Goal: Find specific page/section: Find specific page/section

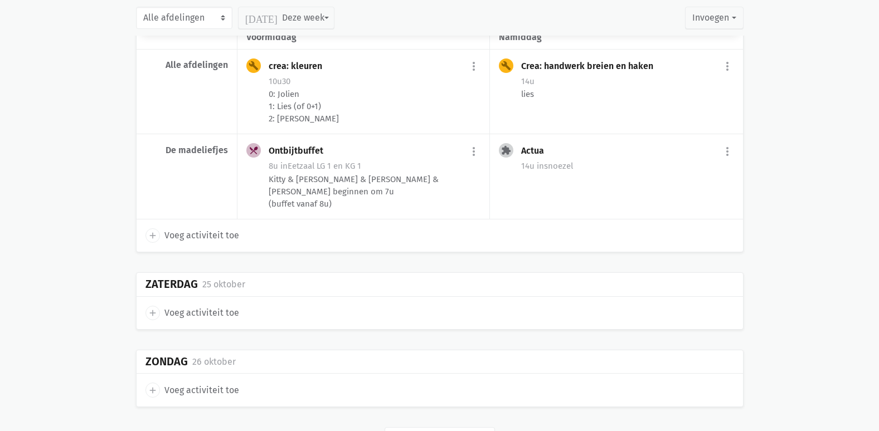
scroll to position [3279, 0]
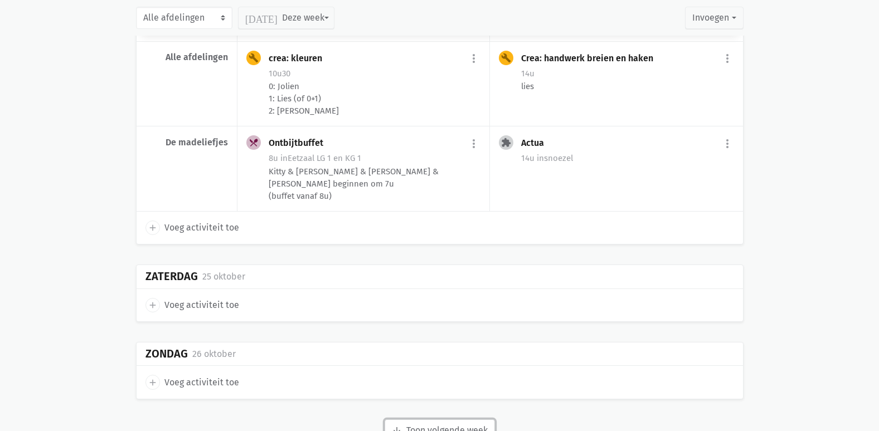
click at [481, 420] on button "arrow_downward Week wordt geladen Toon volgende week" at bounding box center [439, 431] width 110 height 22
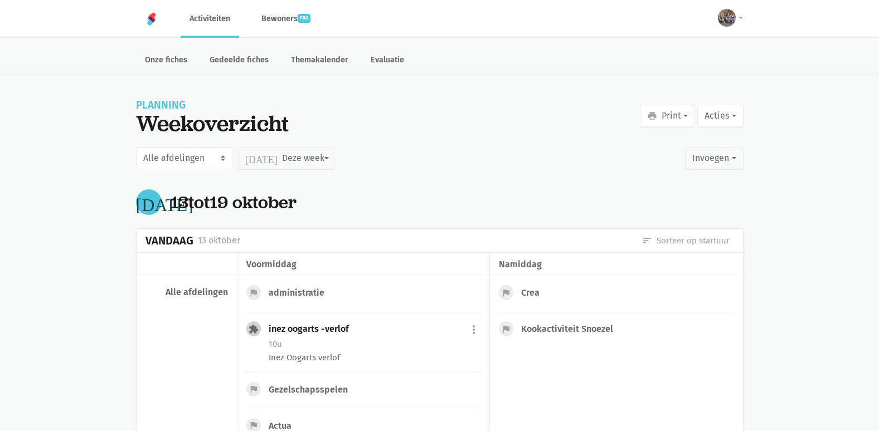
scroll to position [0, 0]
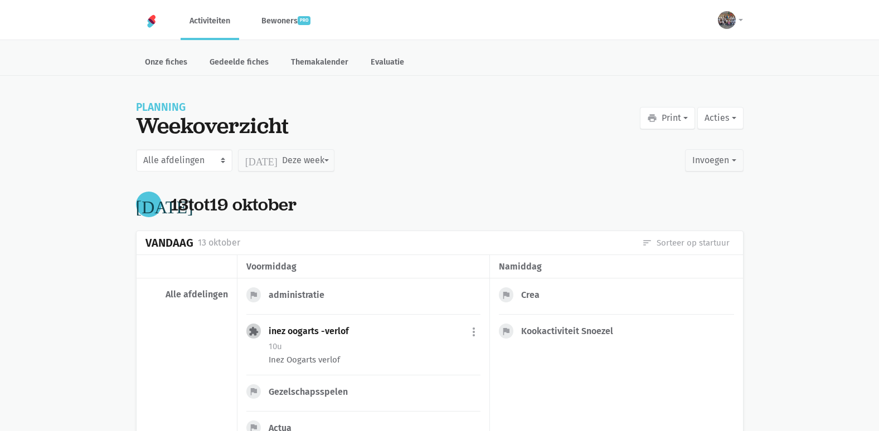
click at [222, 25] on link "Activiteiten" at bounding box center [210, 20] width 59 height 37
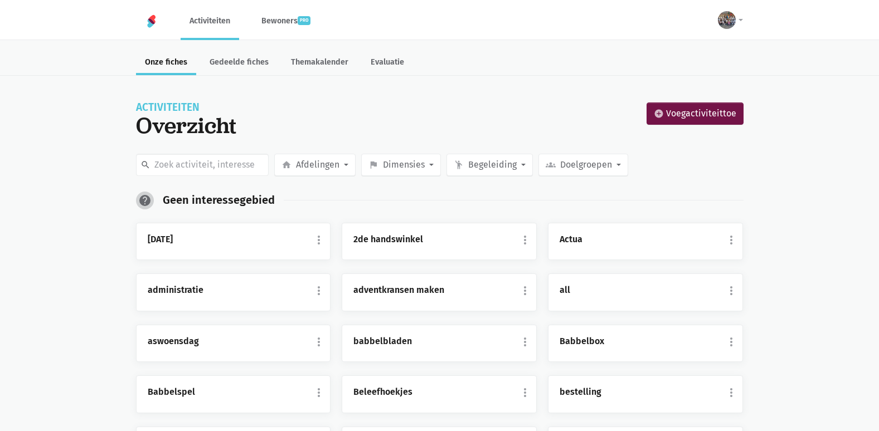
click at [211, 18] on link "Activiteiten" at bounding box center [210, 20] width 59 height 37
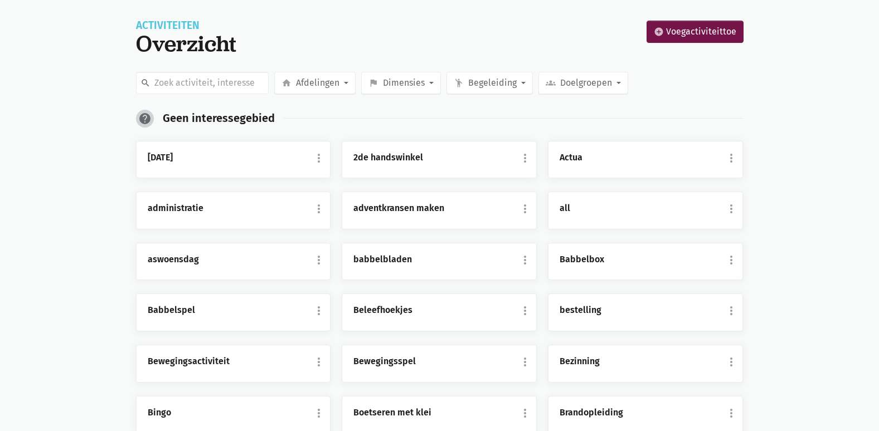
scroll to position [167, 0]
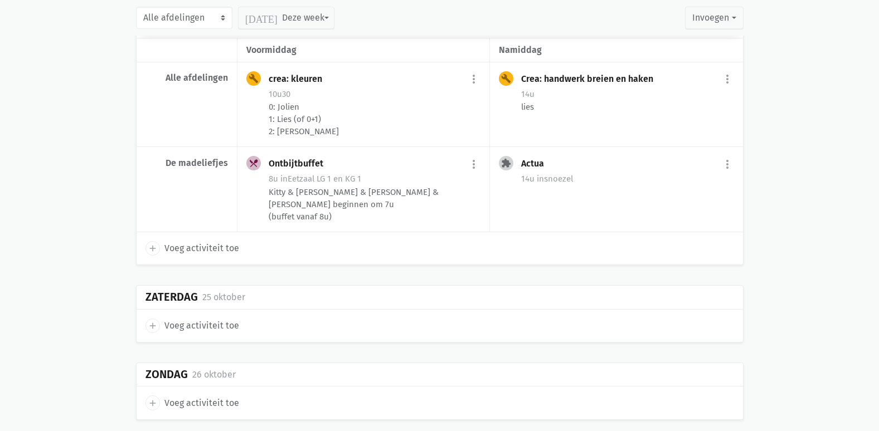
scroll to position [3279, 0]
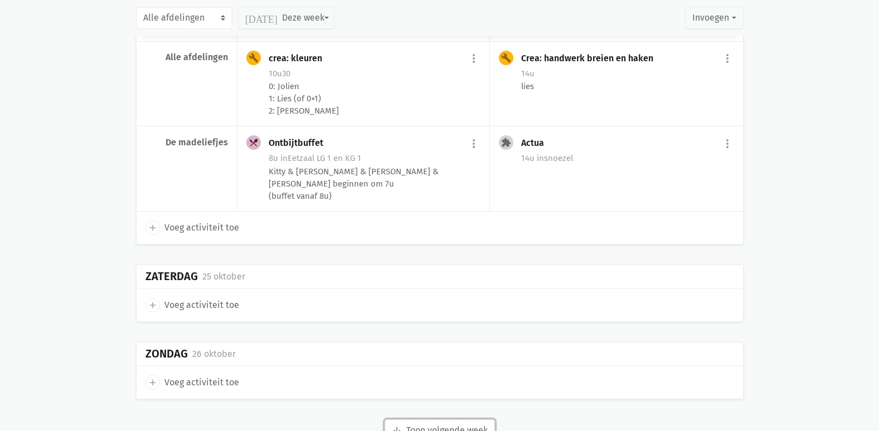
click at [440, 420] on button "arrow_downward Week wordt geladen Toon volgende week" at bounding box center [439, 431] width 110 height 22
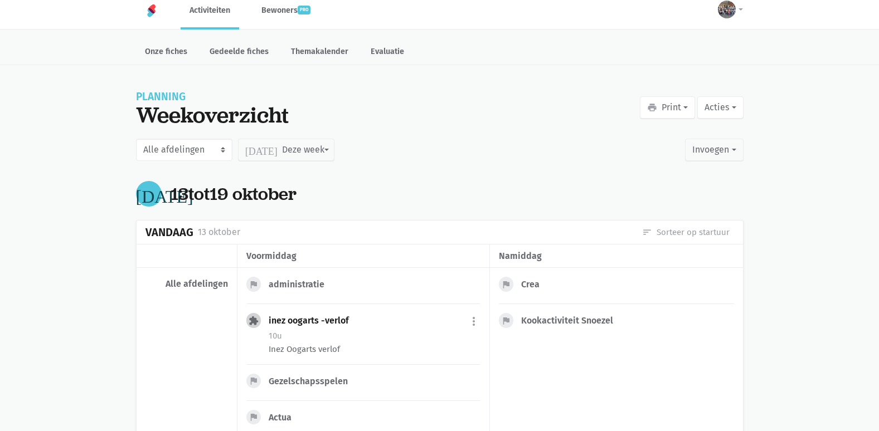
scroll to position [0, 0]
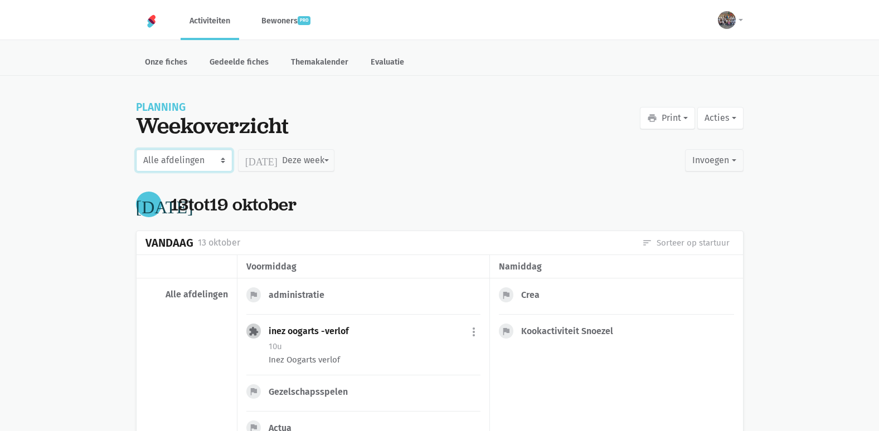
click at [188, 163] on select "Alle afdelingen De lelie De madeliefjes De orchidee De pioentjes De rode roos D…" at bounding box center [184, 160] width 96 height 22
click at [189, 159] on select "Alle afdelingen De lelie De madeliefjes De orchidee De pioentjes De rode roos D…" at bounding box center [184, 160] width 96 height 22
click at [729, 119] on button "Acties" at bounding box center [720, 118] width 46 height 22
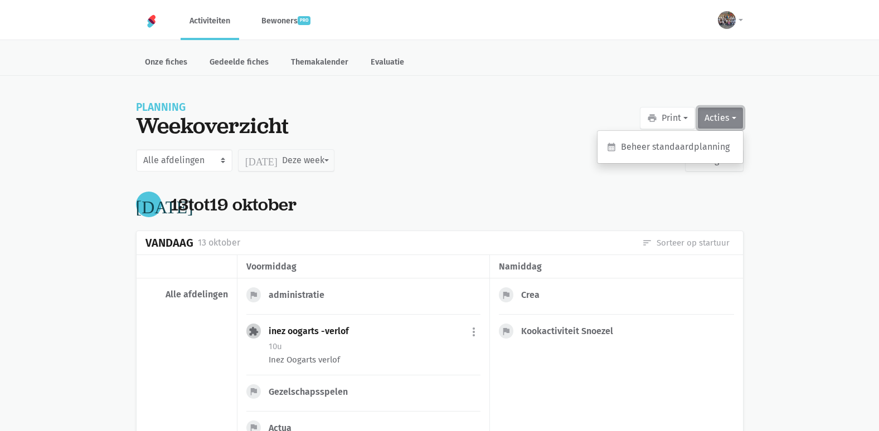
click at [728, 118] on button "Acties" at bounding box center [720, 118] width 46 height 22
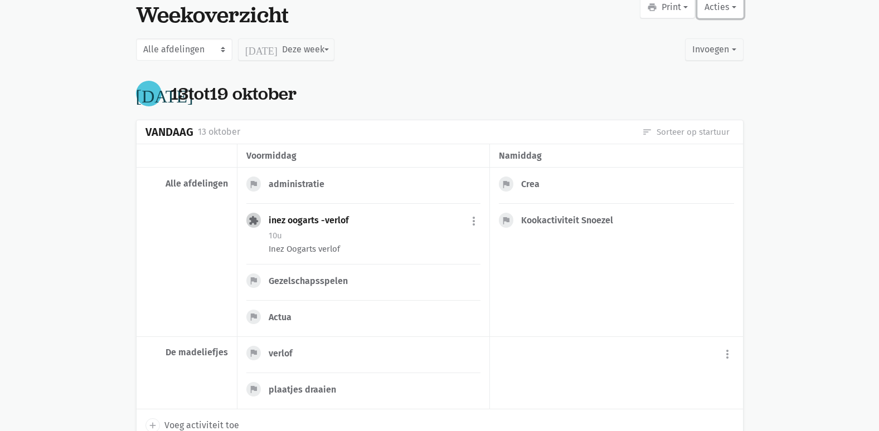
scroll to position [111, 0]
